Goal: Navigation & Orientation: Go to known website

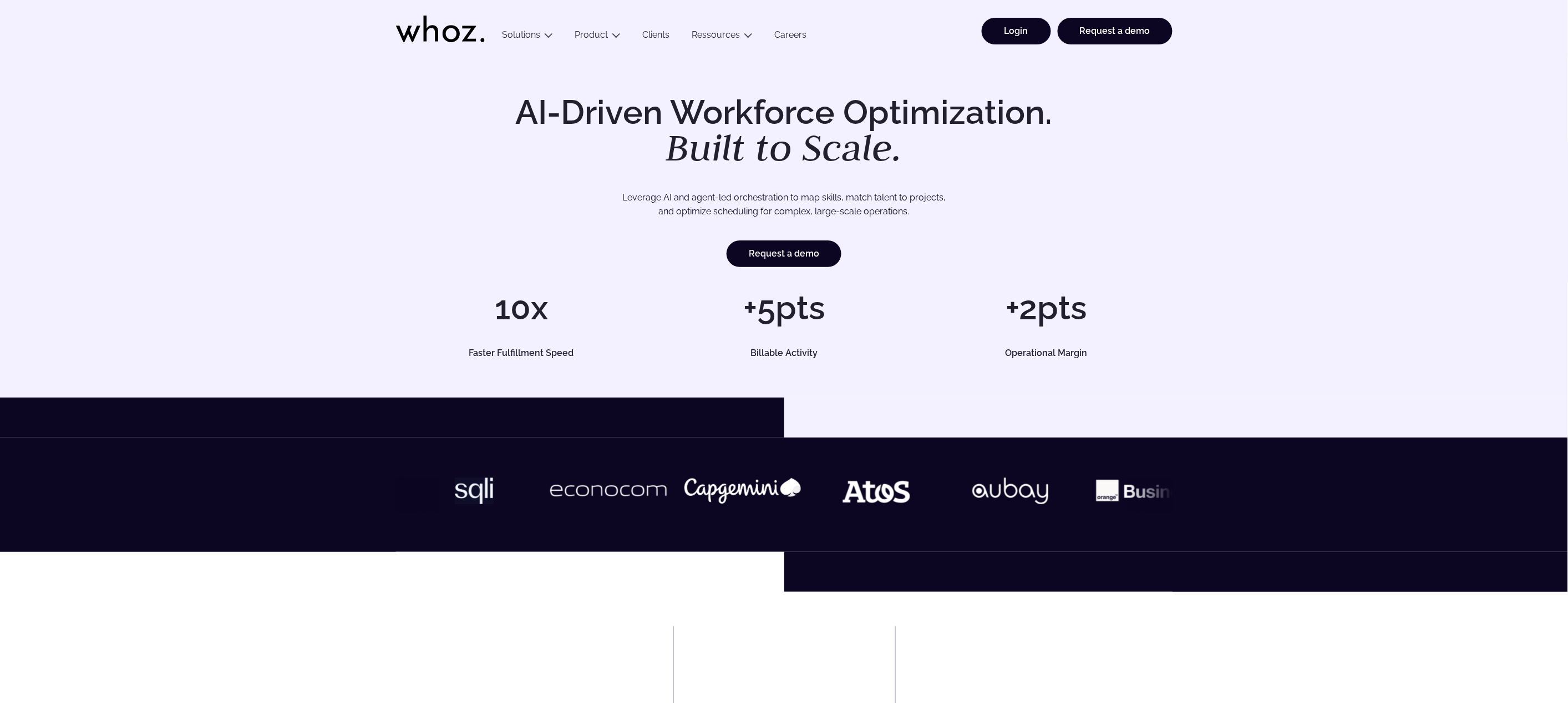
click at [1017, 31] on link "Login" at bounding box center [1016, 31] width 69 height 26
click at [1004, 28] on link "Login" at bounding box center [1016, 31] width 69 height 26
